Goal: Information Seeking & Learning: Learn about a topic

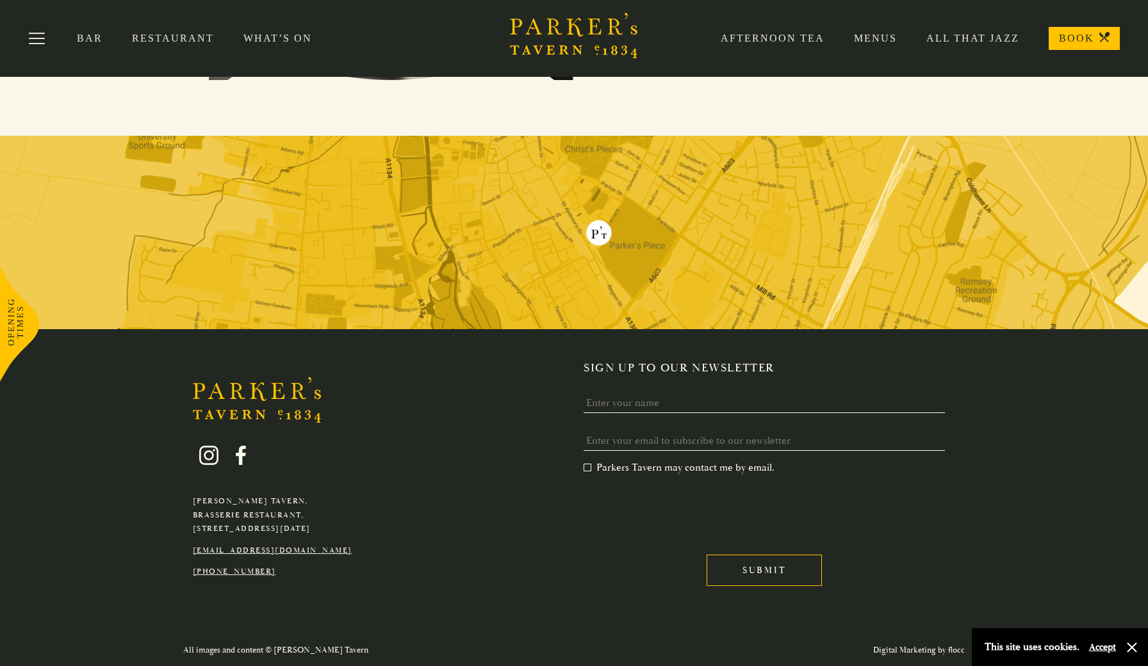
scroll to position [1051, 0]
drag, startPoint x: 365, startPoint y: 529, endPoint x: 331, endPoint y: 530, distance: 34.6
click at [331, 530] on div "Parker's Tavern, Brasserie Restaurant, Regent Street, Cambridge, CB2 1AD hello@…" at bounding box center [272, 503] width 179 height 152
copy p "CB2 1AD"
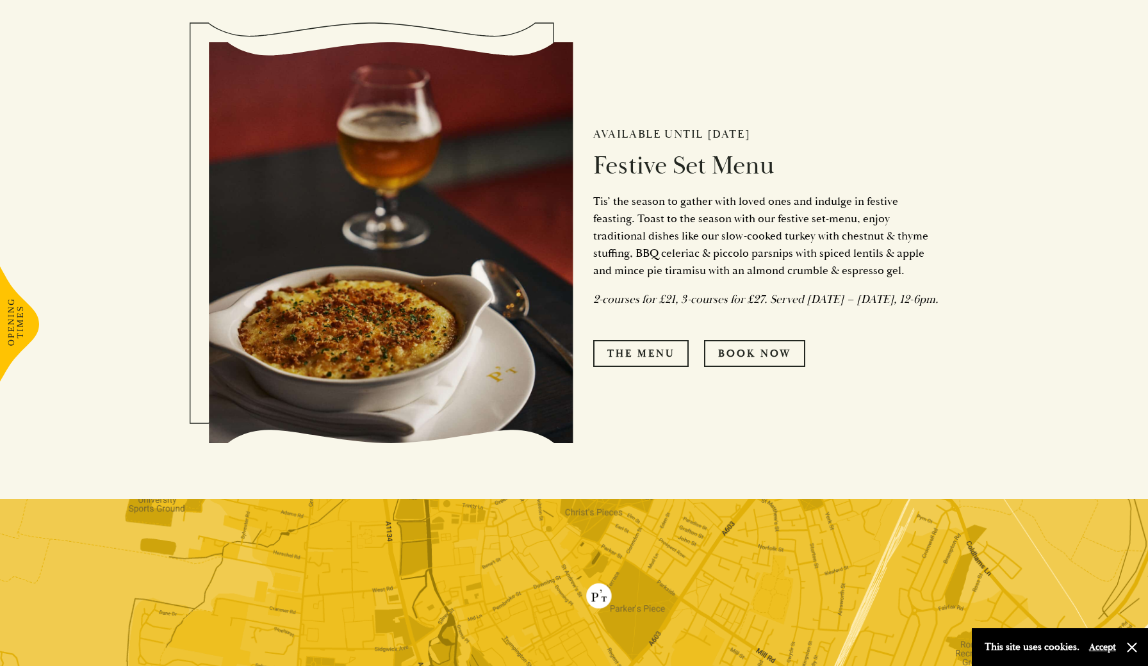
scroll to position [689, 0]
click at [658, 364] on link "The Menu" at bounding box center [640, 353] width 95 height 27
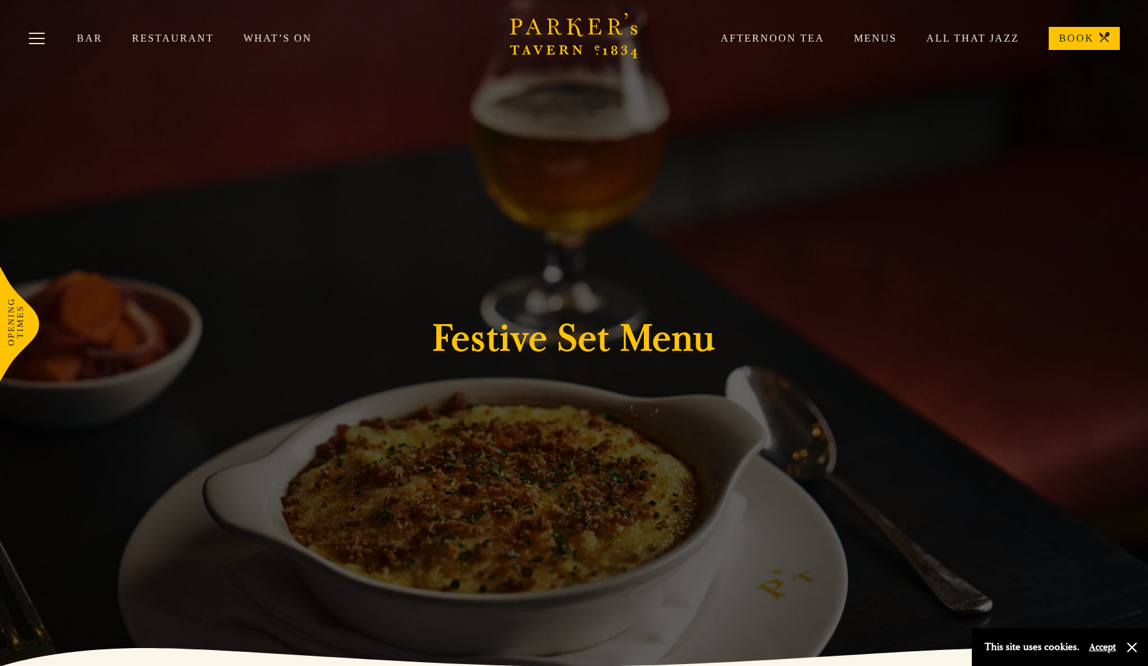
scroll to position [0, 0]
click at [976, 39] on link "All That Jazz" at bounding box center [958, 38] width 122 height 13
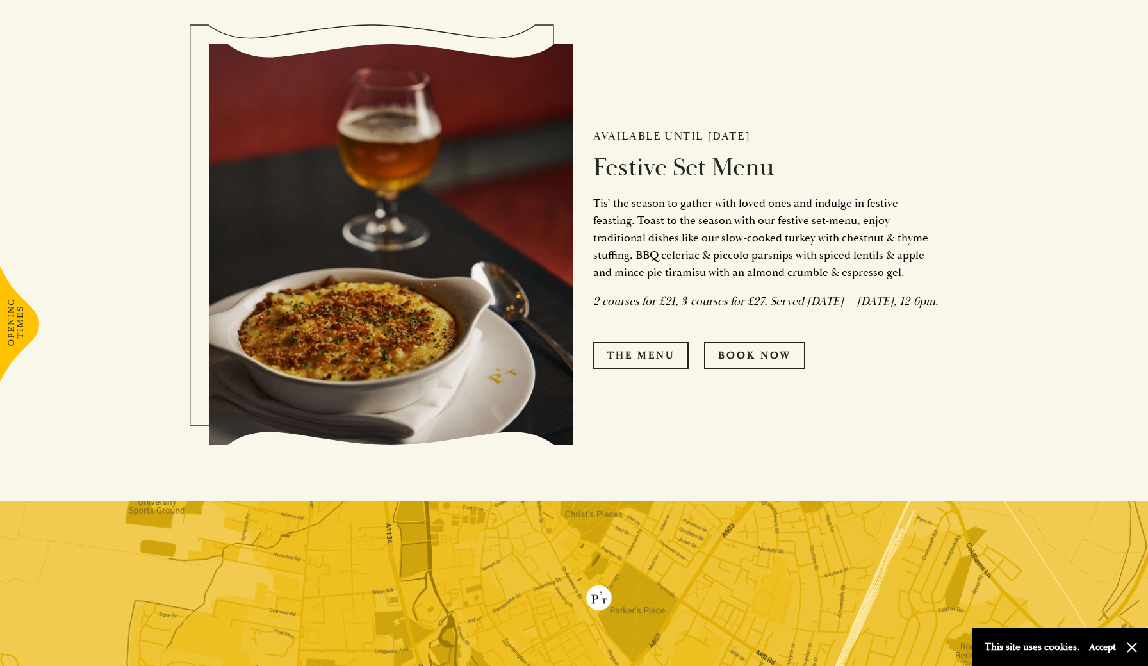
scroll to position [688, 0]
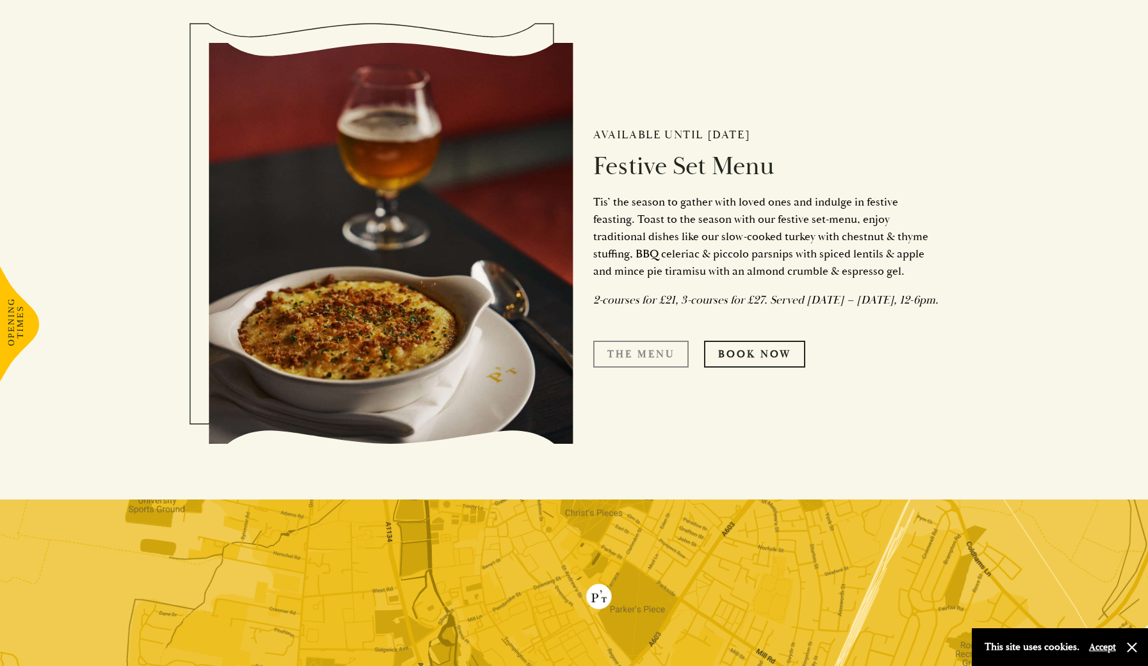
click at [660, 364] on link "The Menu" at bounding box center [640, 354] width 95 height 27
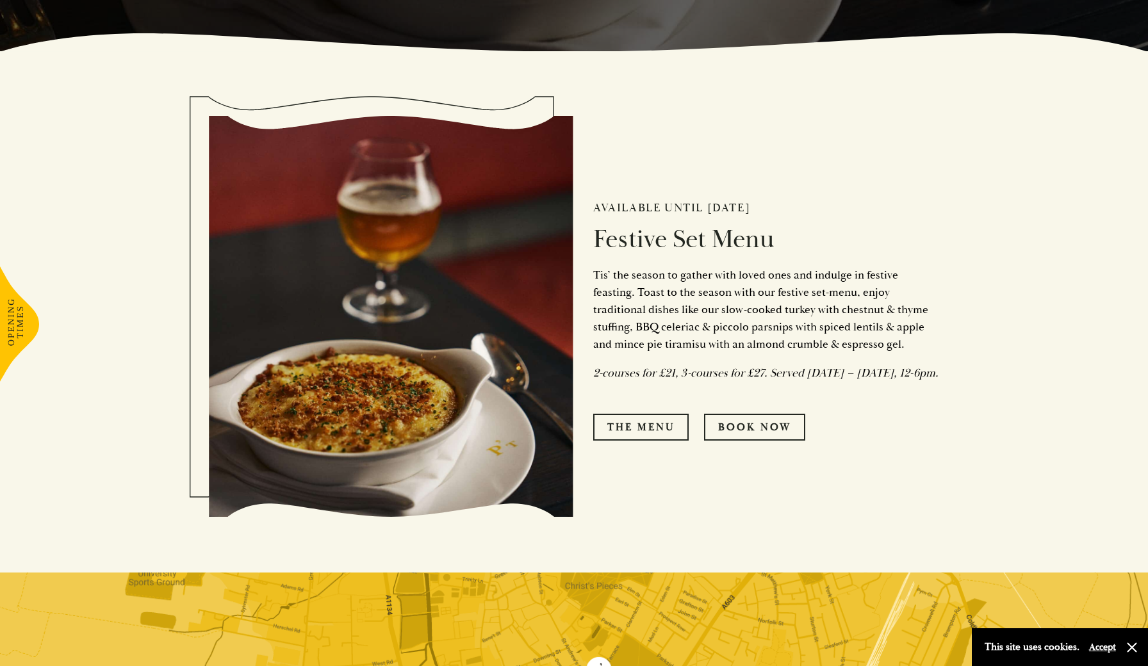
scroll to position [668, 0]
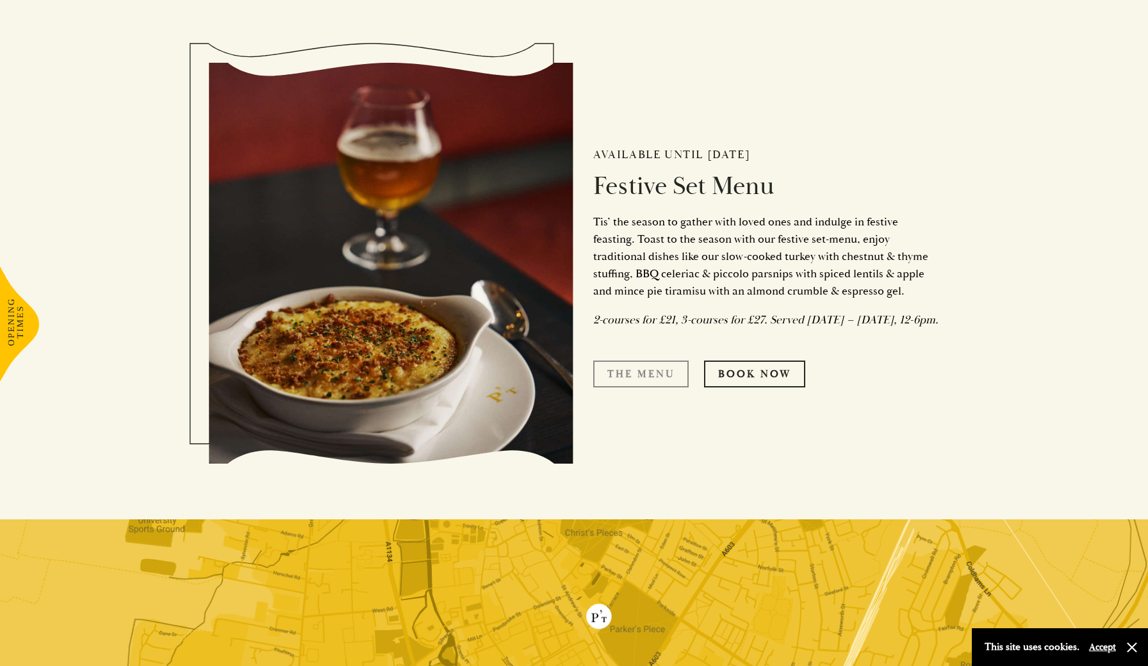
click at [655, 386] on link "The Menu" at bounding box center [640, 374] width 95 height 27
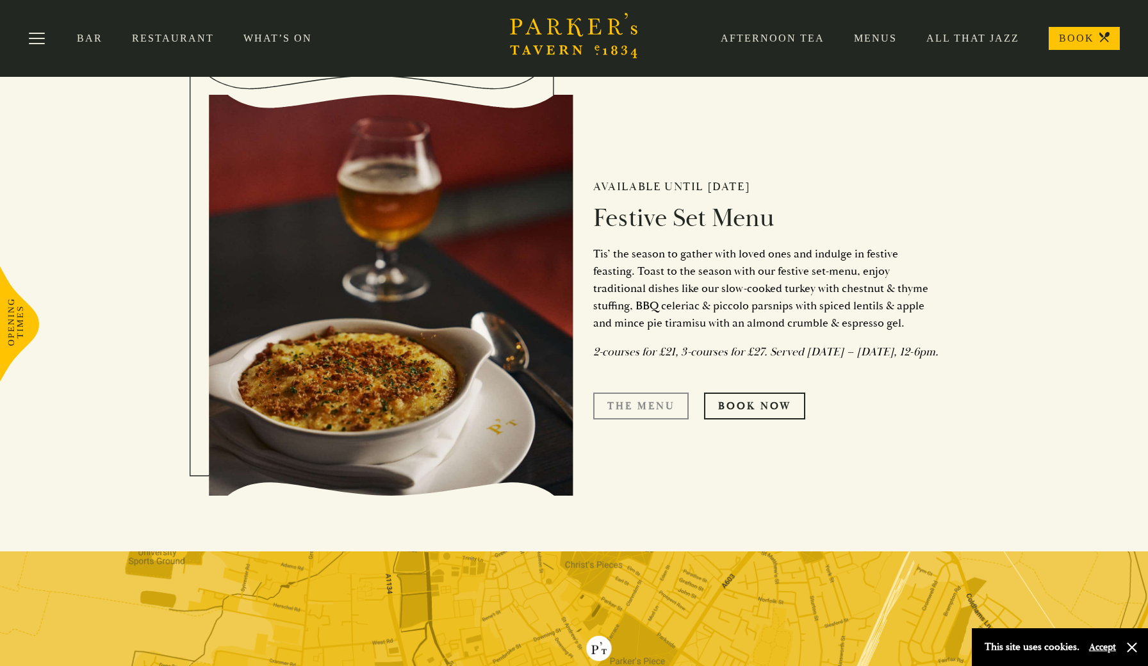
scroll to position [625, 0]
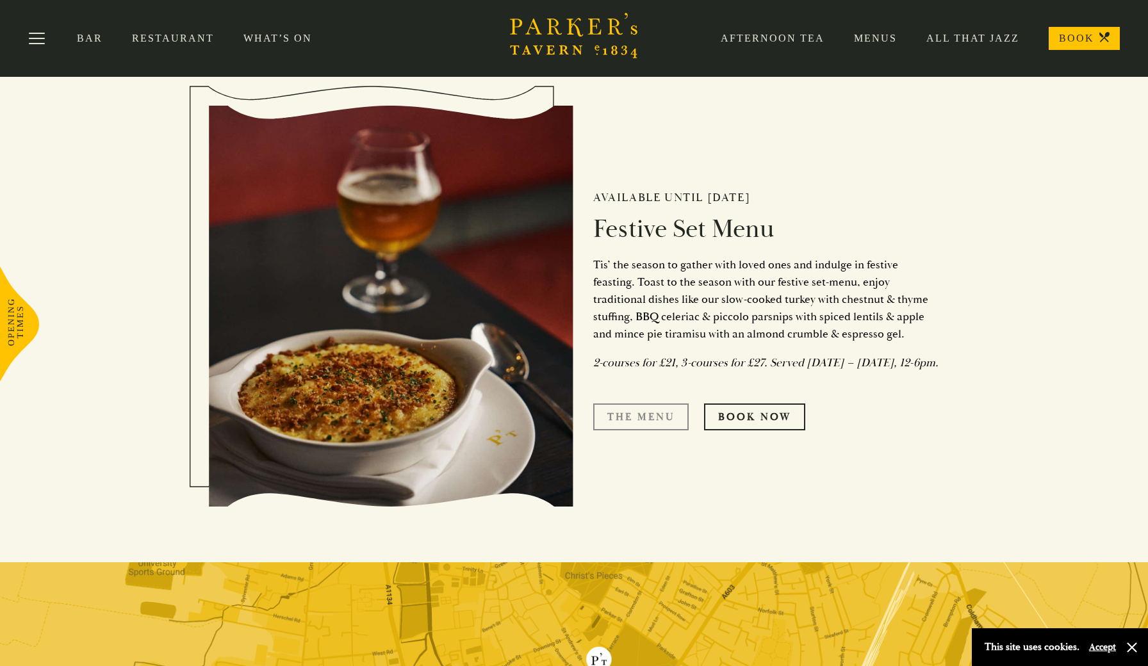
click at [645, 426] on link "The Menu" at bounding box center [640, 417] width 95 height 27
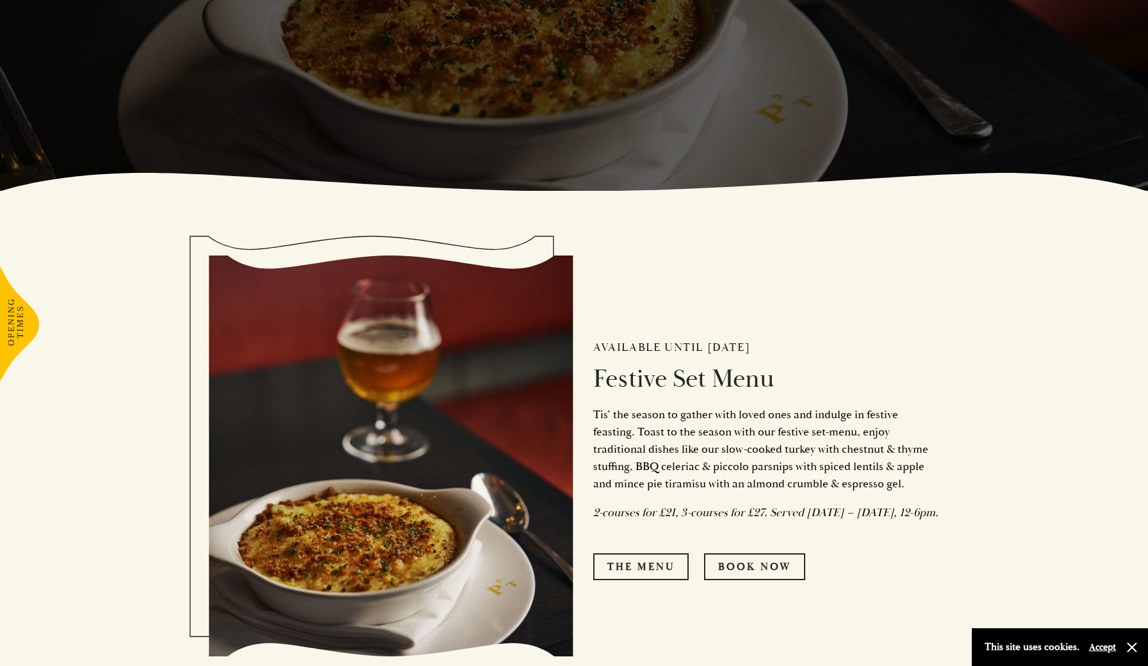
scroll to position [515, 0]
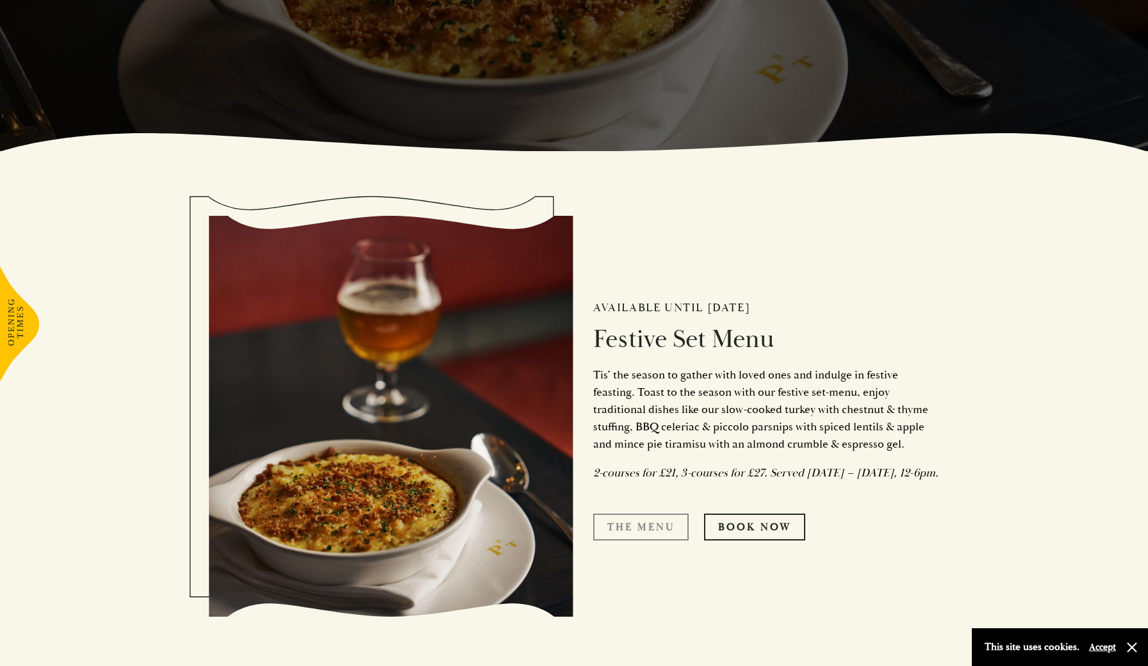
click at [656, 539] on link "The Menu" at bounding box center [640, 527] width 95 height 27
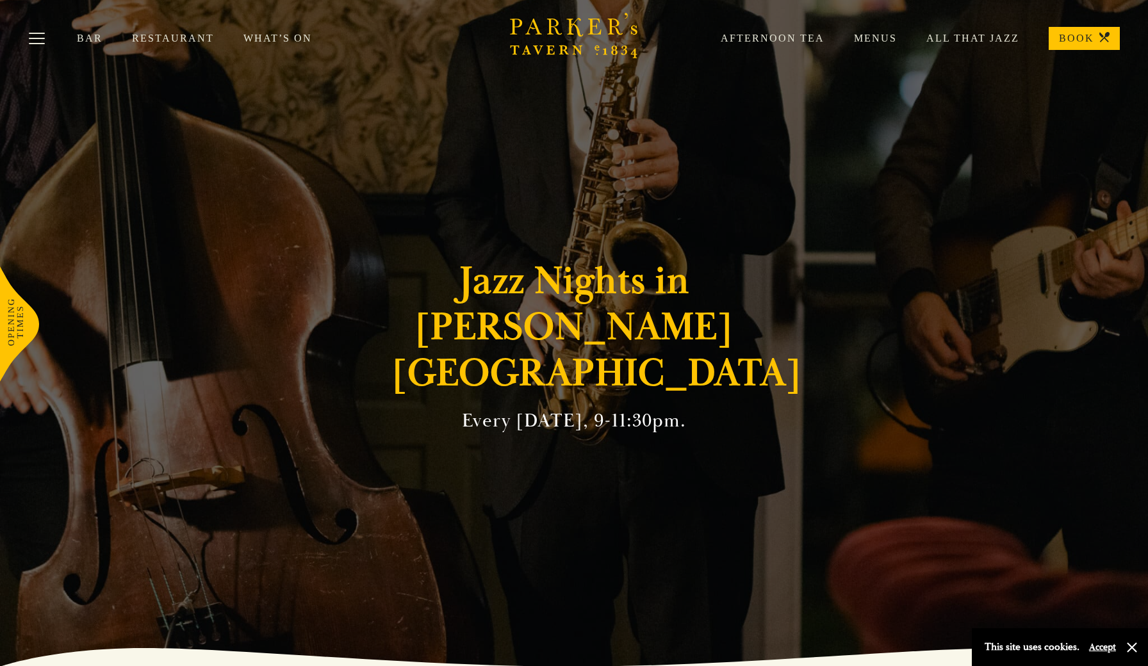
click at [889, 33] on link "Menus" at bounding box center [860, 38] width 72 height 13
